Goal: Communication & Community: Answer question/provide support

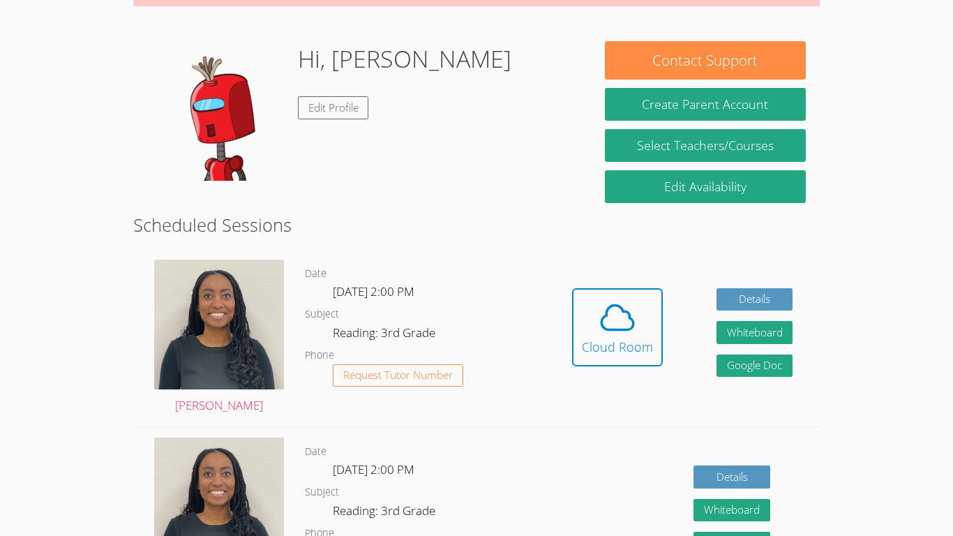
scroll to position [184, 0]
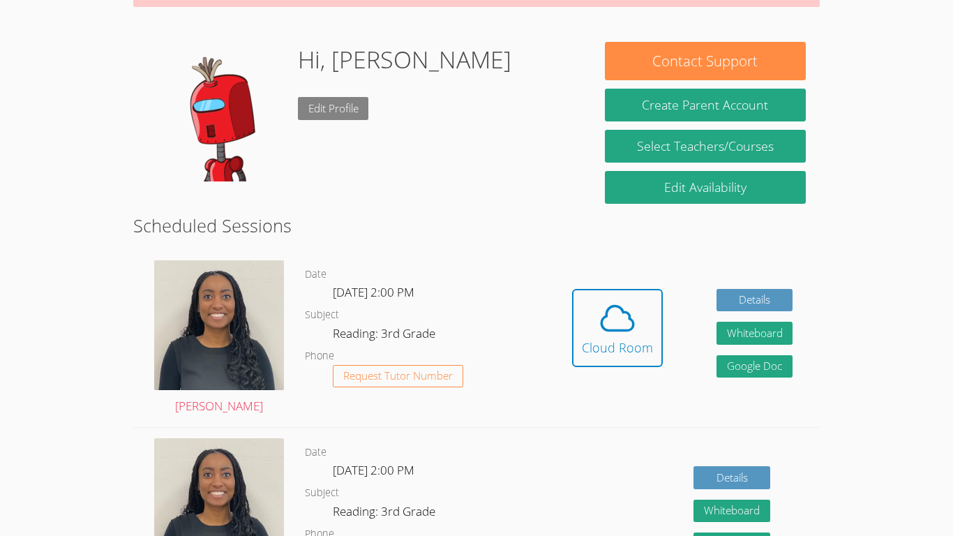
click at [336, 106] on link "Edit Profile" at bounding box center [333, 108] width 71 height 23
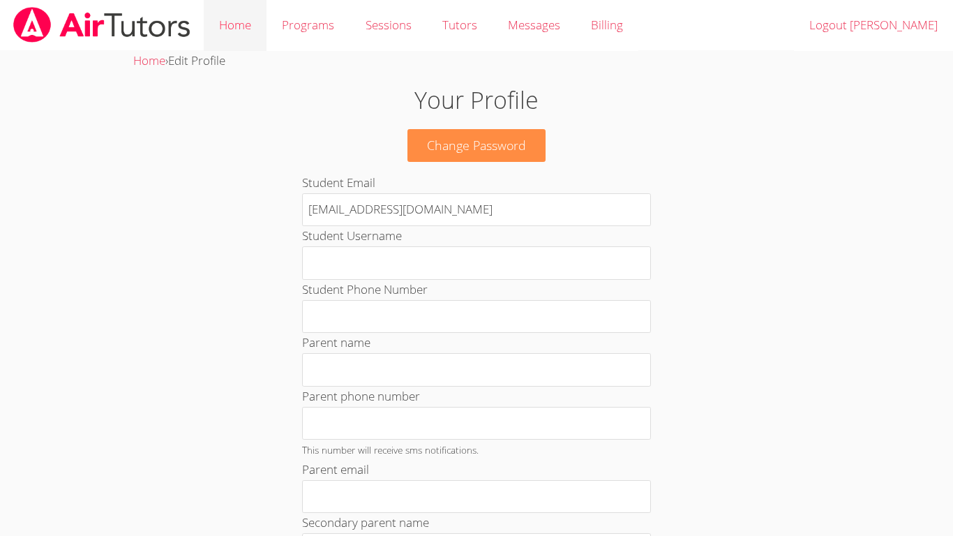
click at [220, 26] on link "Home" at bounding box center [235, 25] width 63 height 51
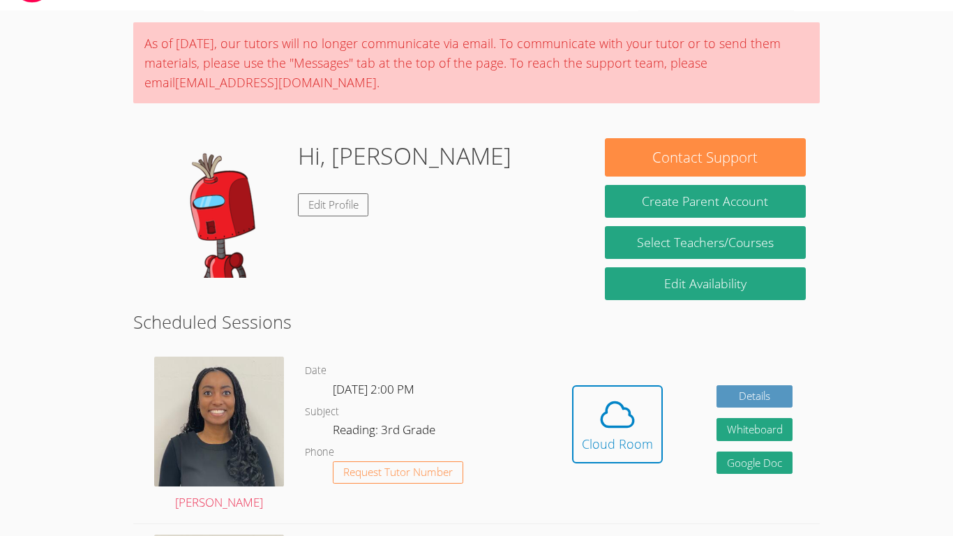
scroll to position [34, 0]
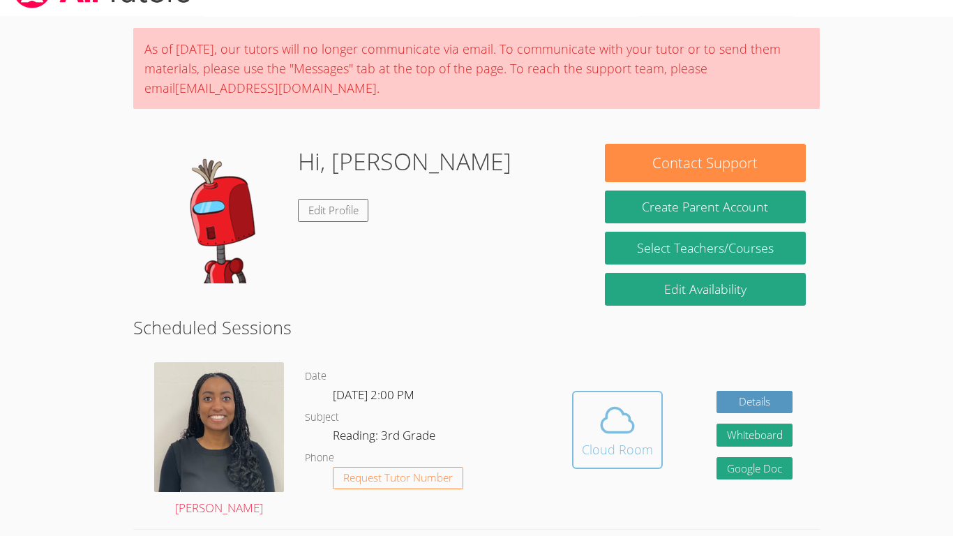
click at [589, 419] on span at bounding box center [617, 419] width 71 height 39
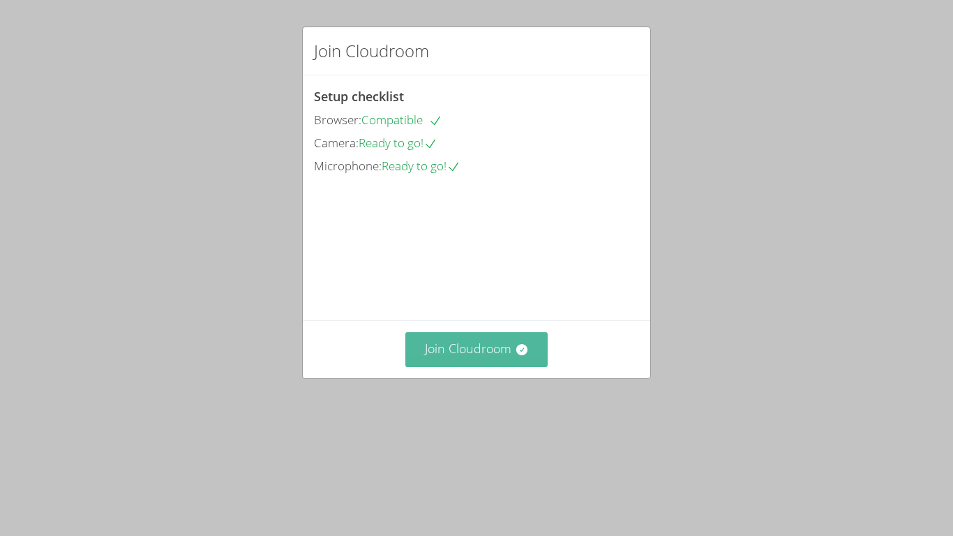
click at [481, 366] on button "Join Cloudroom" at bounding box center [476, 349] width 143 height 34
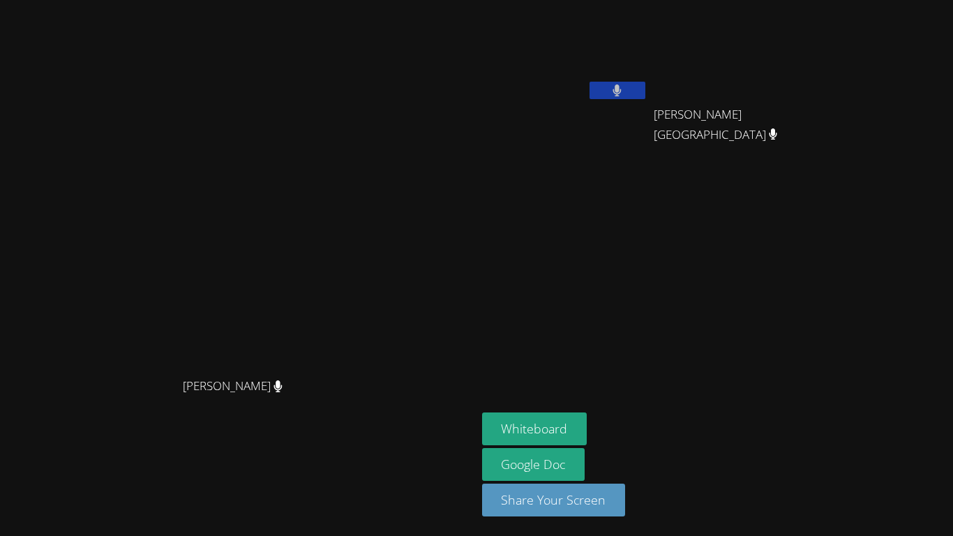
click at [648, 68] on video at bounding box center [565, 52] width 166 height 93
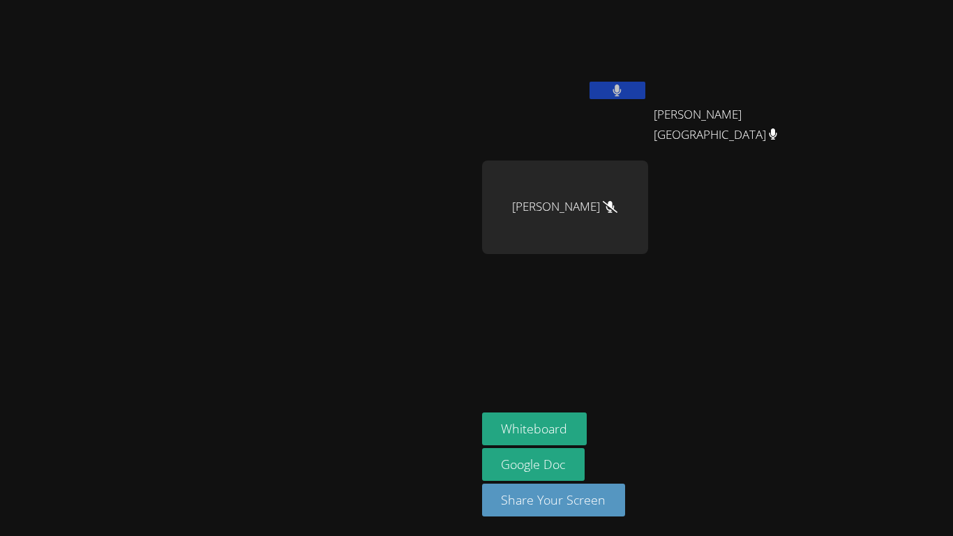
click at [617, 209] on icon at bounding box center [610, 207] width 15 height 12
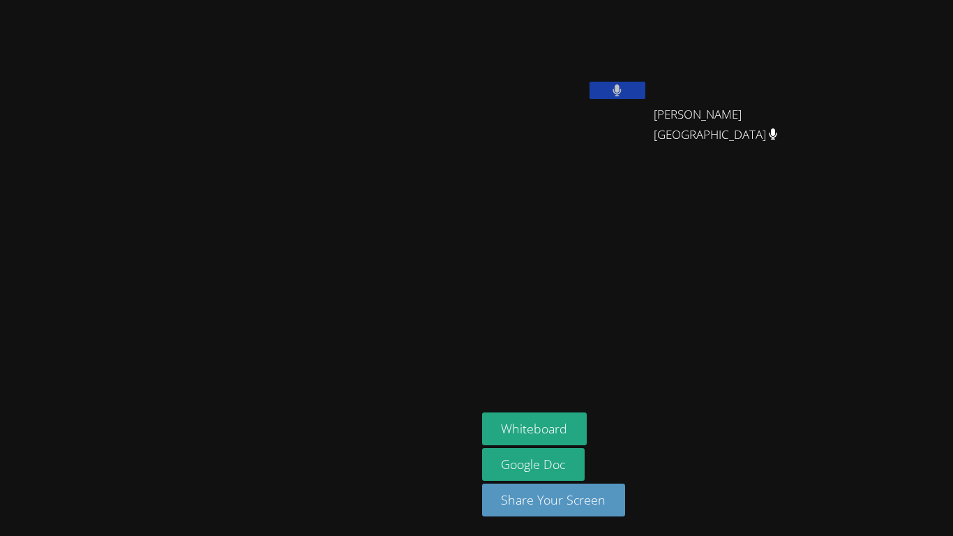
click at [733, 209] on aside "[PERSON_NAME] [PERSON_NAME] [GEOGRAPHIC_DATA] [GEOGRAPHIC_DATA][PERSON_NAME] Ma…" at bounding box center [651, 268] width 349 height 536
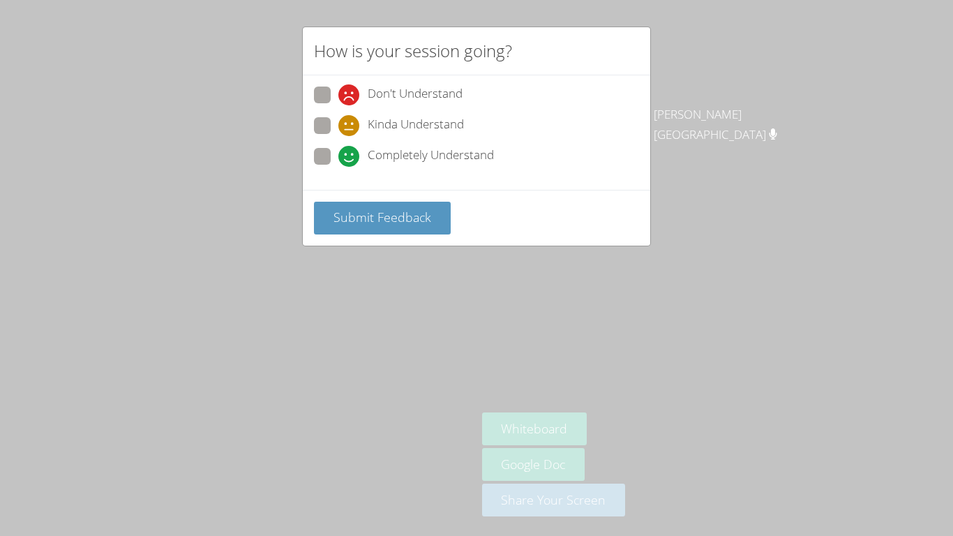
click at [425, 146] on span "Completely Understand" at bounding box center [431, 156] width 126 height 21
click at [350, 148] on input "Completely Understand" at bounding box center [344, 154] width 12 height 12
radio input "true"
click at [368, 94] on span "Don't Understand" at bounding box center [415, 94] width 95 height 21
click at [350, 94] on input "Don't Understand" at bounding box center [344, 93] width 12 height 12
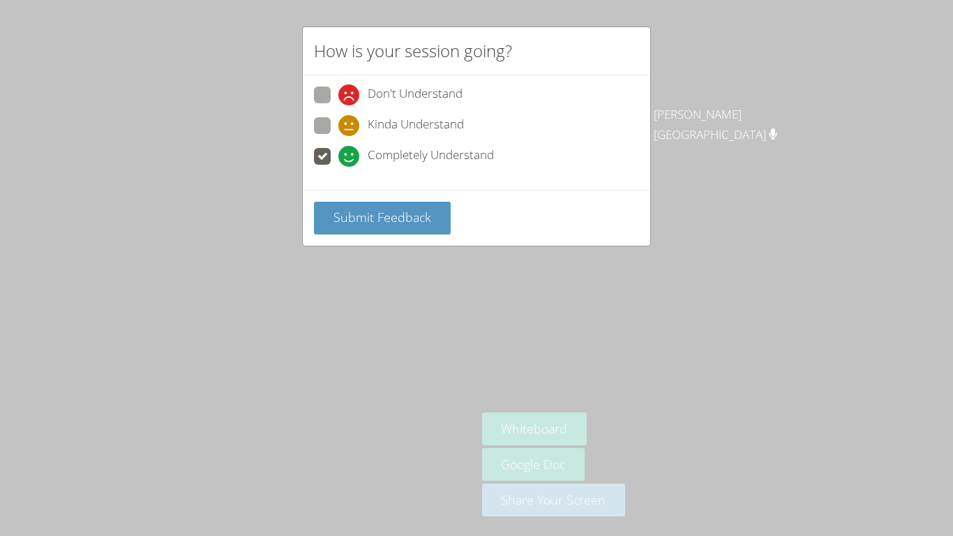
radio input "true"
click at [377, 209] on span "Submit Feedback" at bounding box center [382, 217] width 98 height 17
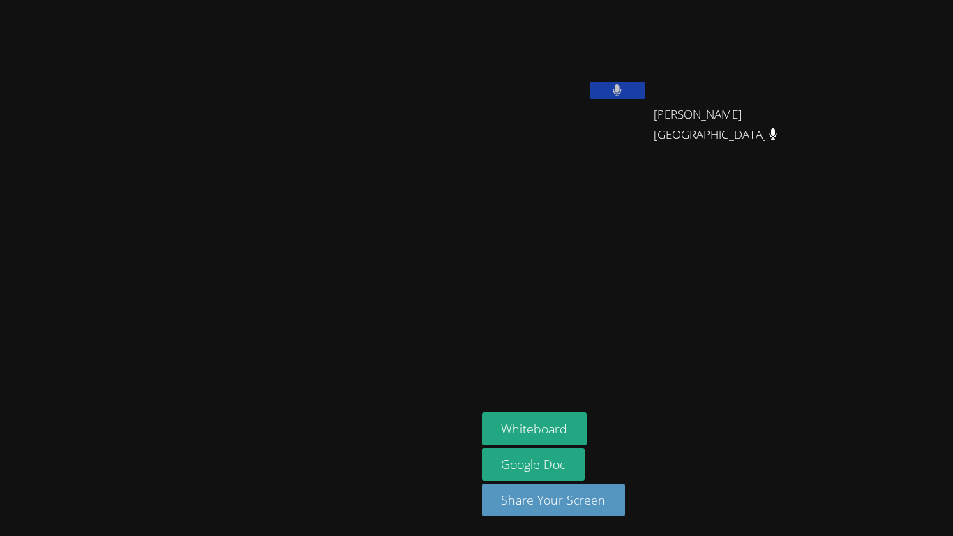
click at [820, 523] on div "Whiteboard Google Doc Share Your Screen" at bounding box center [651, 469] width 338 height 115
click at [820, 516] on div "Whiteboard Google Doc Share Your Screen" at bounding box center [651, 469] width 338 height 115
click at [636, 235] on aside "Daniel Sanders Milan Fonseca Madrid Milan Fonseca Madrid Whiteboard Google Doc …" at bounding box center [651, 268] width 349 height 536
